Goal: Information Seeking & Learning: Learn about a topic

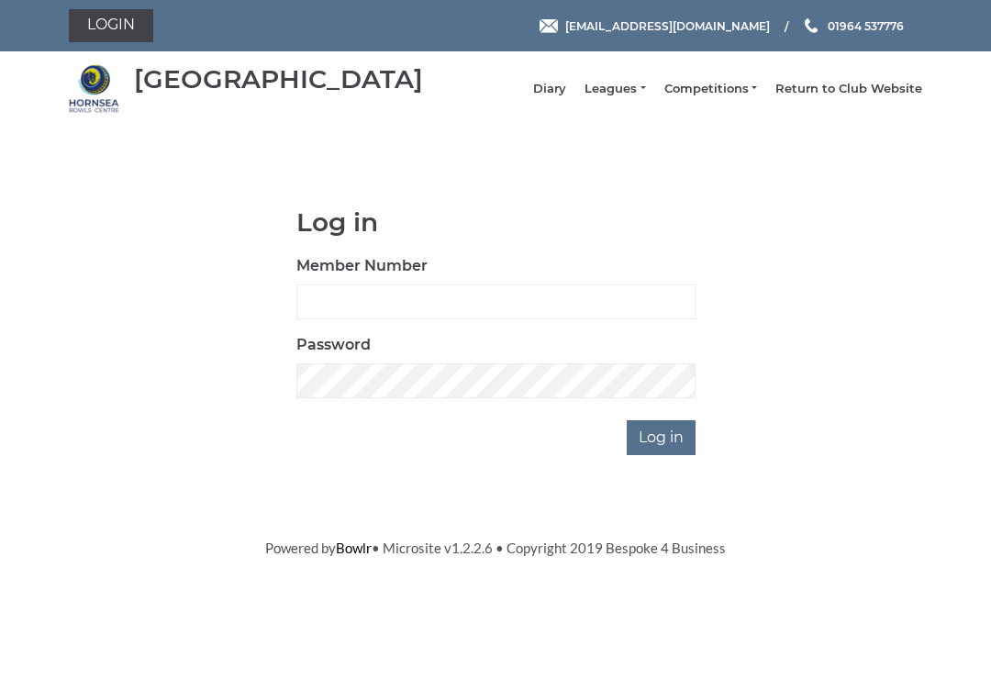
scroll to position [45, 0]
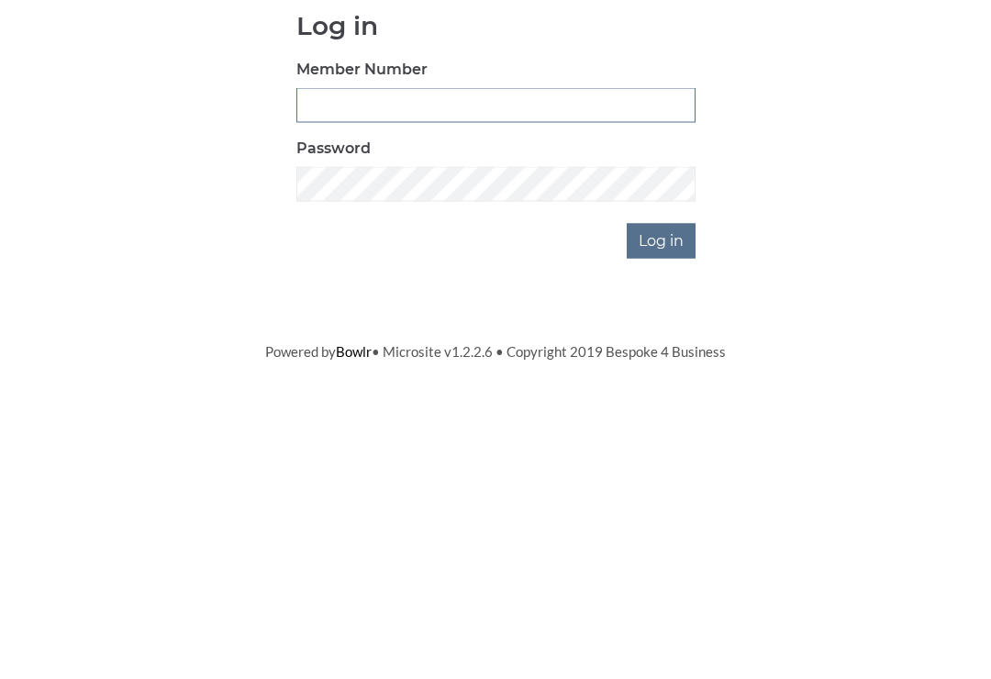
type input "0530"
click at [662, 420] on input "Log in" at bounding box center [660, 437] width 69 height 35
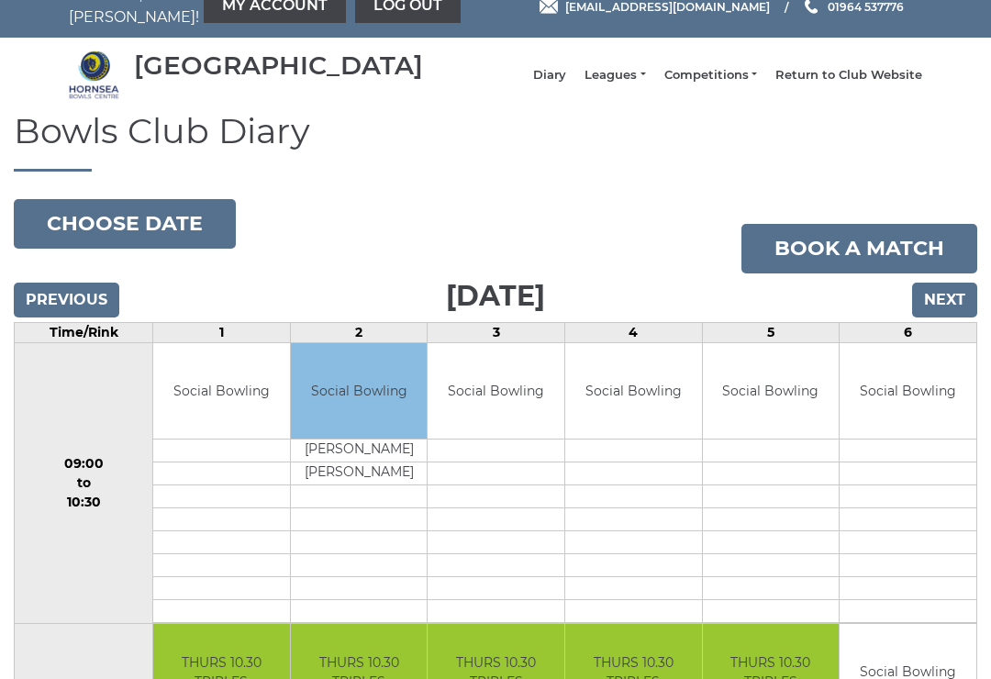
scroll to position [26, 0]
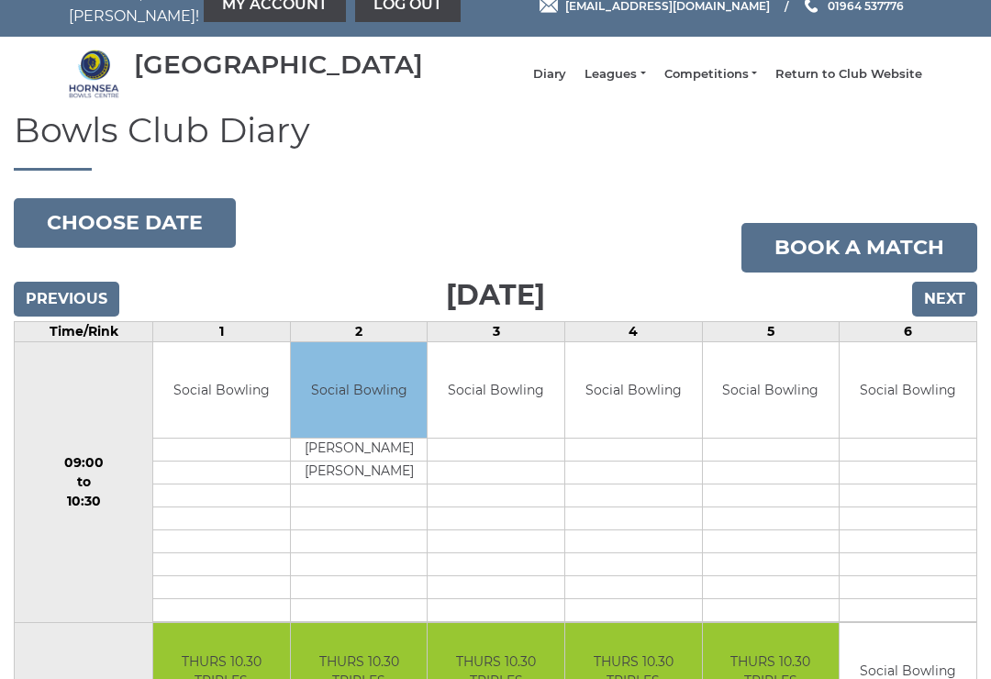
click at [624, 68] on li "Leagues Club leagues - Winter 2025-6 Club leagues - Summer 2025 Club leagues - …" at bounding box center [605, 74] width 79 height 35
click at [628, 72] on li "Leagues Club leagues - Winter 2025-6 Club leagues - Summer 2025 Club leagues - …" at bounding box center [605, 74] width 79 height 35
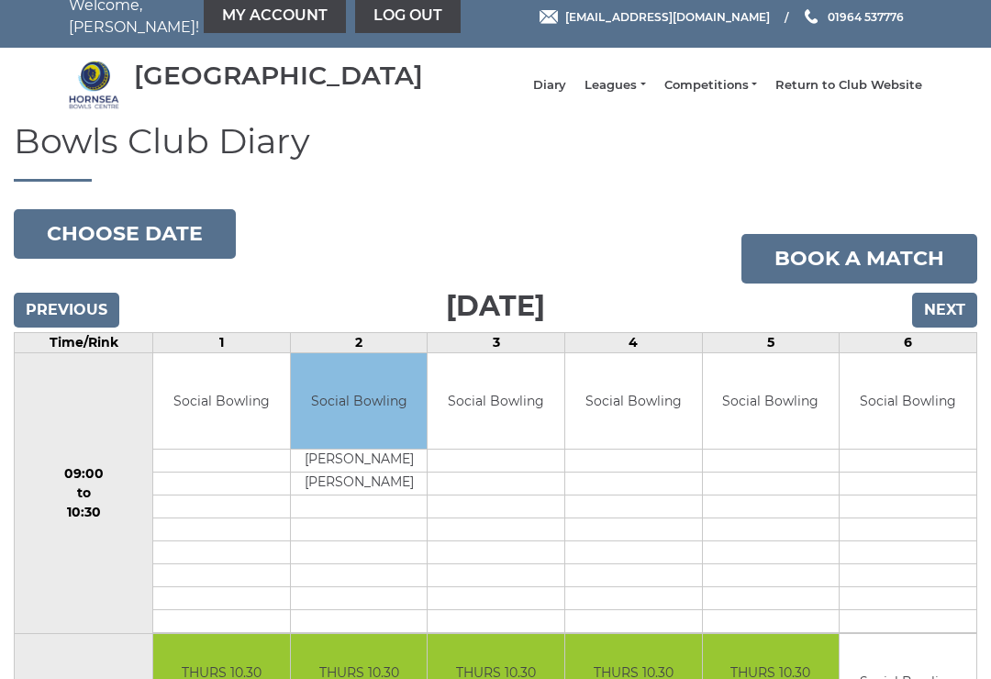
scroll to position [0, 0]
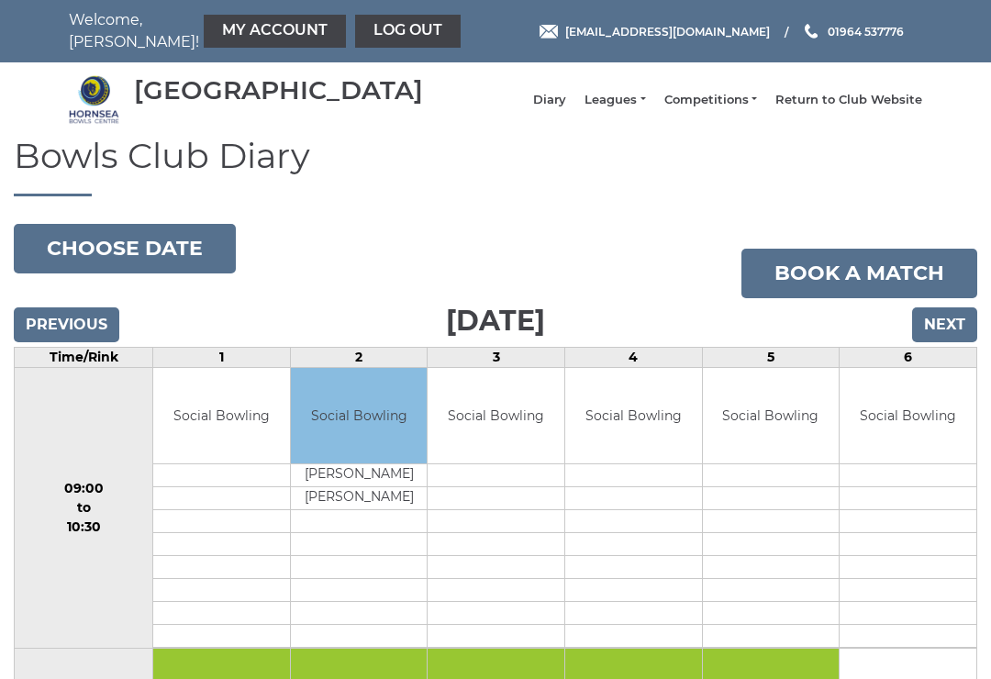
click at [626, 103] on link "Leagues" at bounding box center [614, 100] width 61 height 17
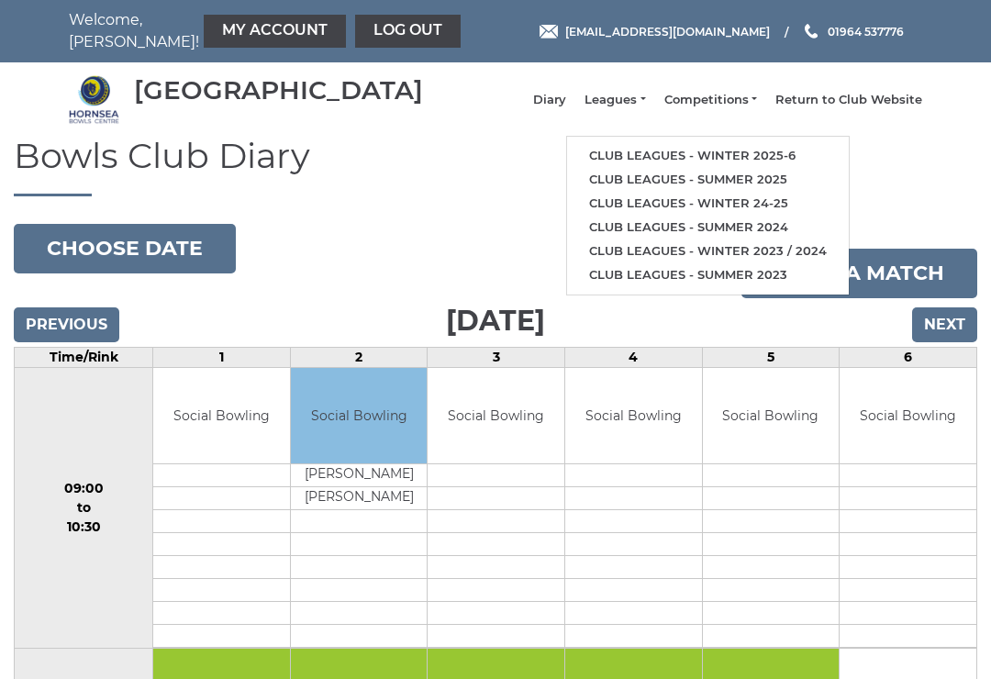
click at [751, 158] on link "Club leagues - Winter 2025-6" at bounding box center [708, 156] width 282 height 24
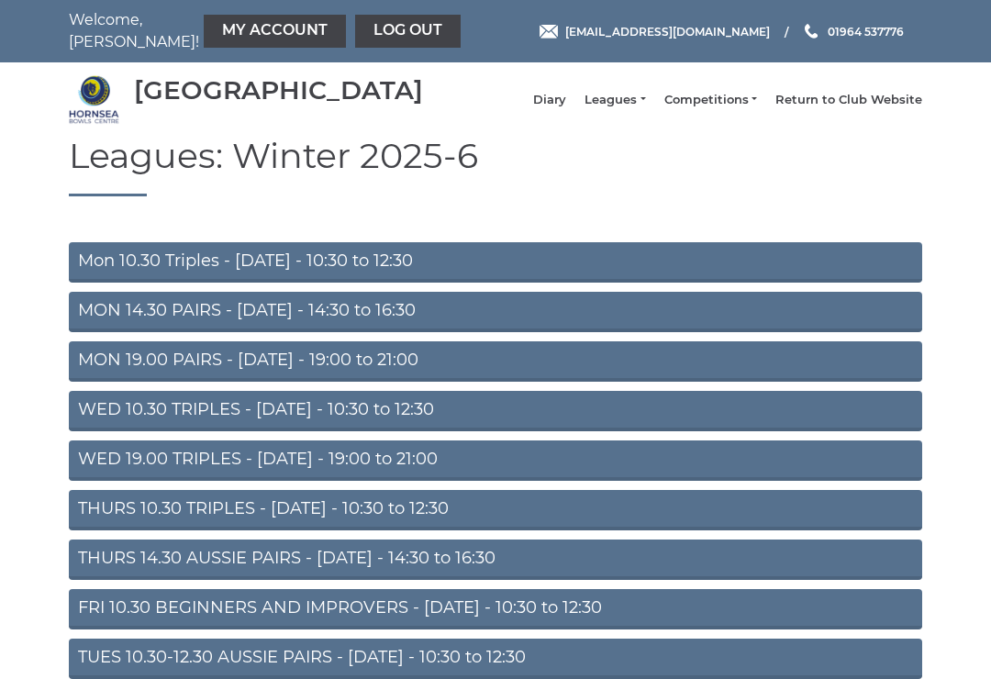
click at [371, 271] on link "Mon 10.30 Triples - [DATE] - 10:30 to 12:30" at bounding box center [495, 262] width 853 height 40
click at [364, 327] on link "MON 14.30 PAIRS - Monday - 14:30 to 16:30" at bounding box center [495, 312] width 853 height 40
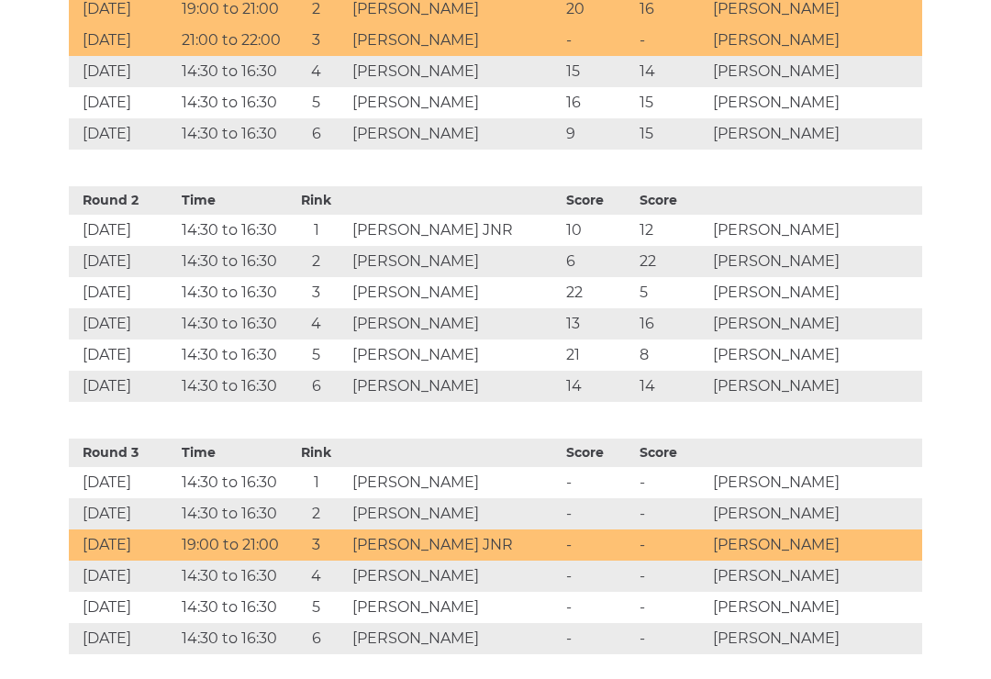
scroll to position [1039, 0]
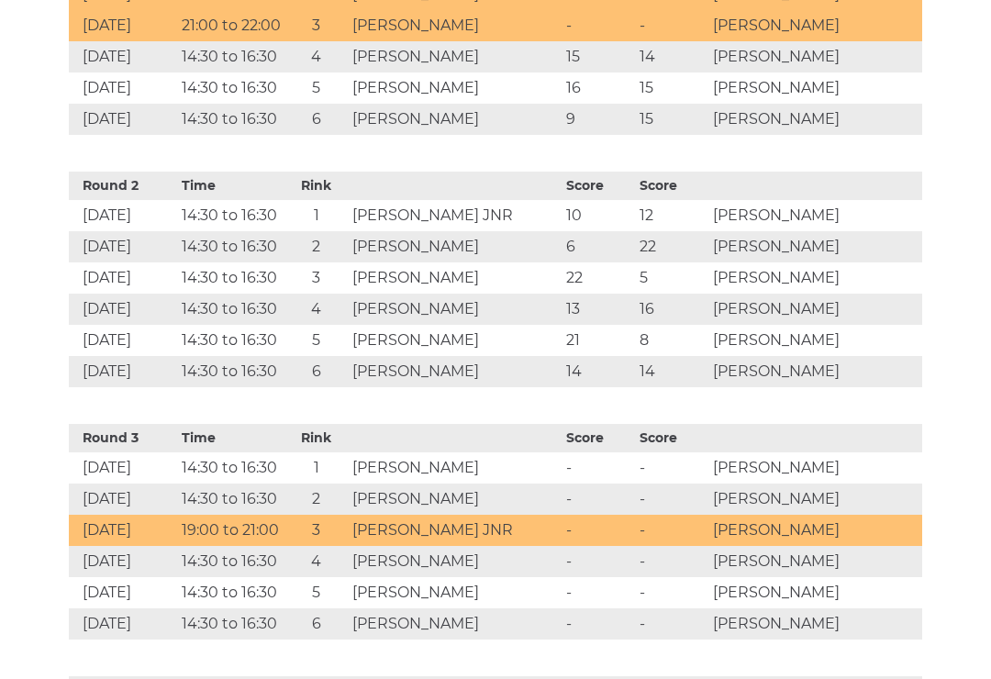
click at [778, 478] on td "[PERSON_NAME]" at bounding box center [815, 467] width 214 height 31
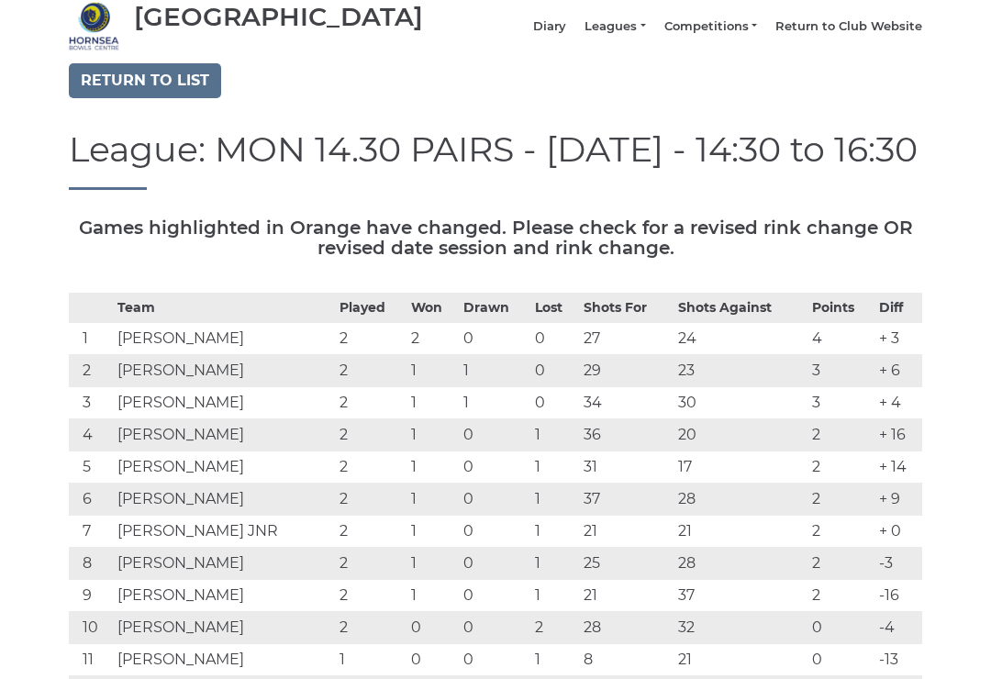
scroll to position [0, 0]
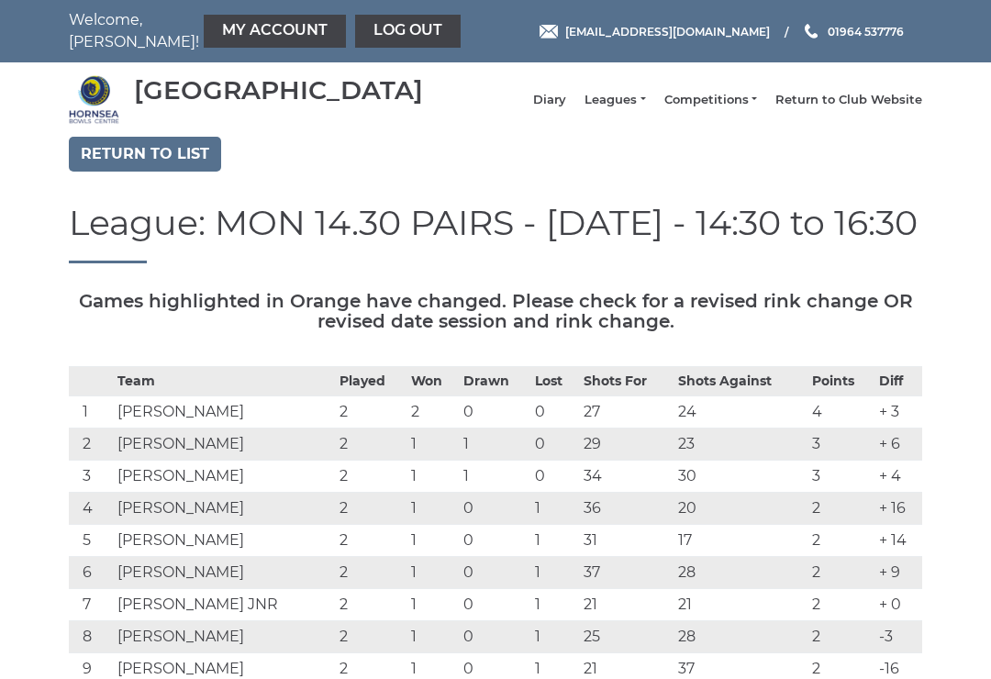
click at [631, 92] on li "Leagues Club leagues - Winter 2025-6 Club leagues - Summer 2025 Club leagues - …" at bounding box center [605, 100] width 79 height 35
click at [621, 108] on link "Leagues" at bounding box center [614, 100] width 61 height 17
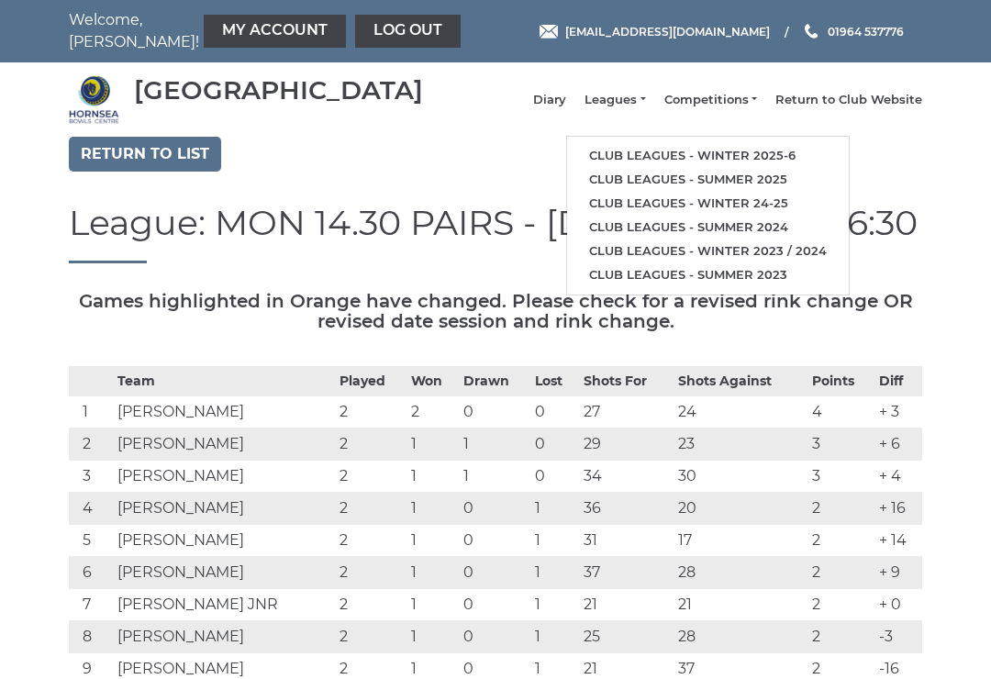
click at [727, 159] on link "Club leagues - Winter 2025-6" at bounding box center [708, 156] width 282 height 24
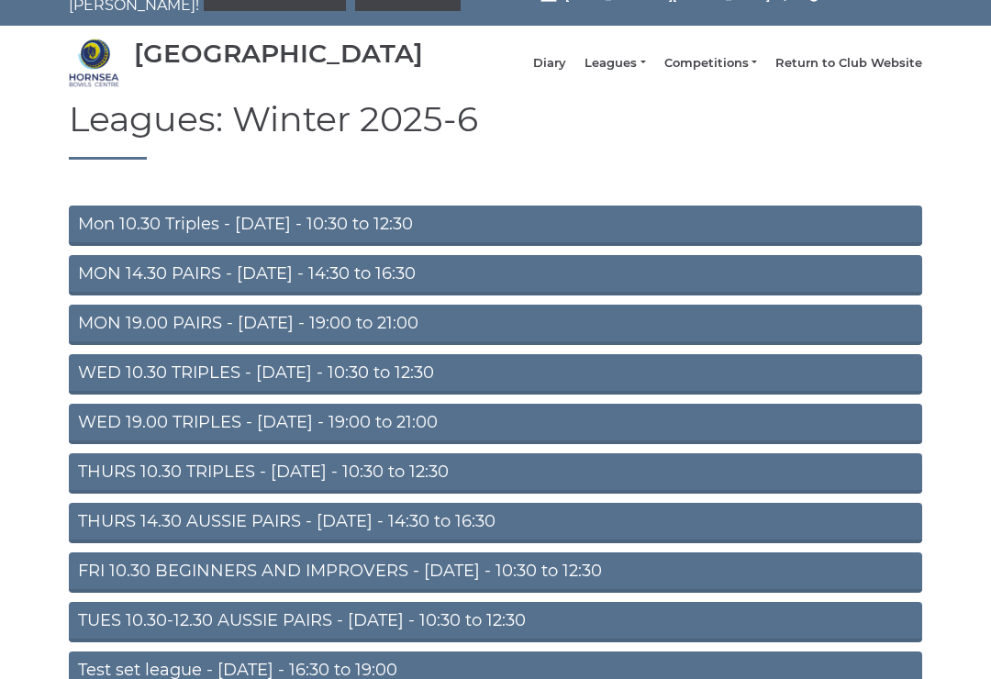
scroll to position [36, 0]
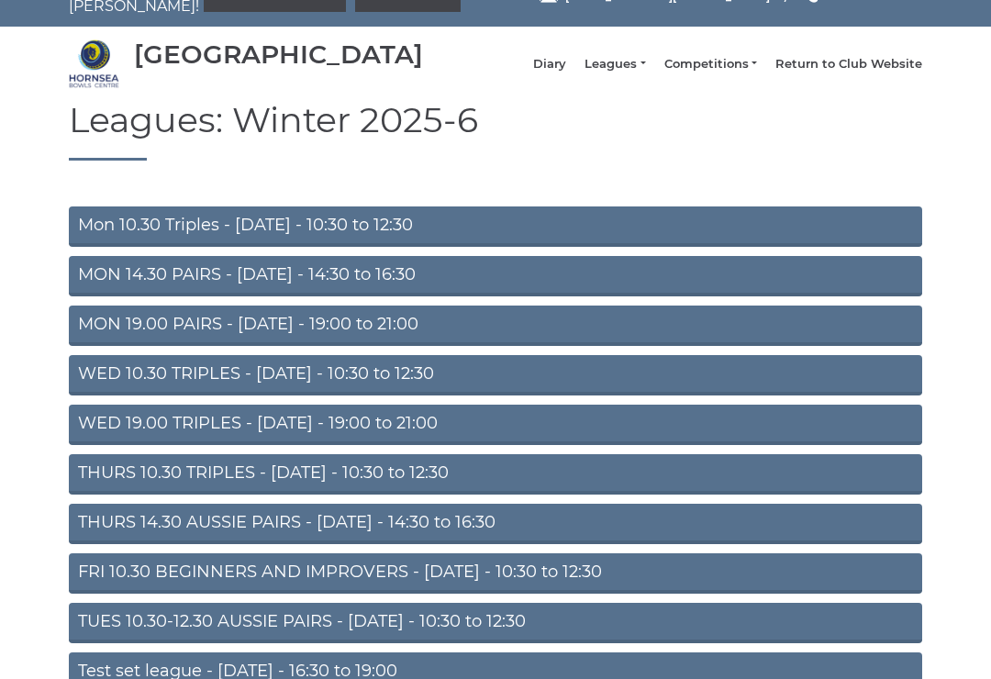
click at [134, 441] on link "WED 19.00 TRIPLES - [DATE] - 19:00 to 21:00" at bounding box center [495, 425] width 853 height 40
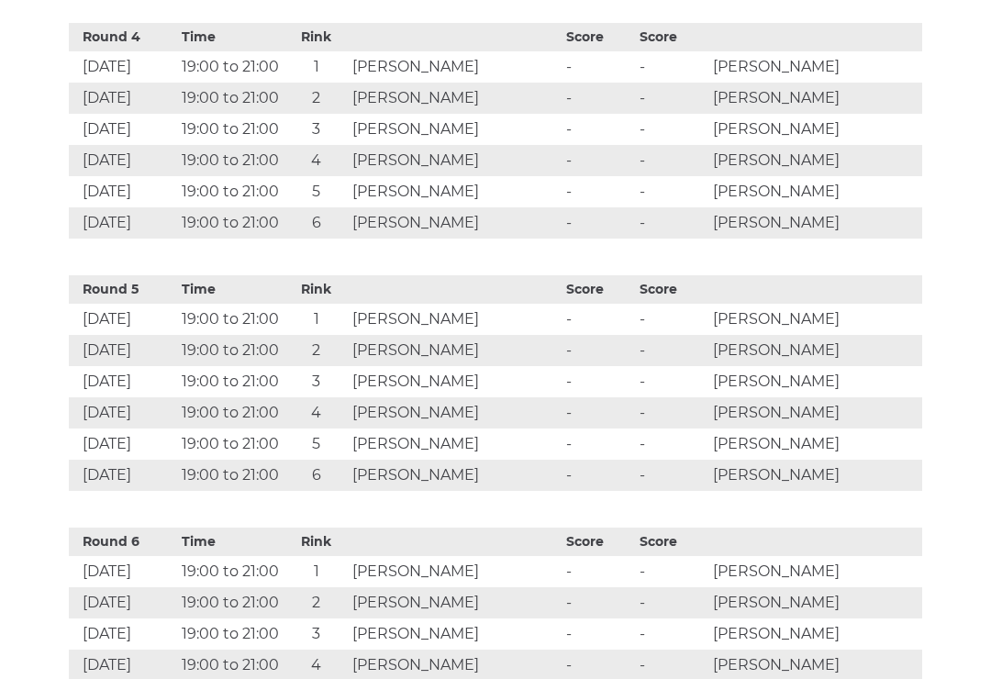
scroll to position [1733, 0]
